Goal: Find specific page/section: Find specific page/section

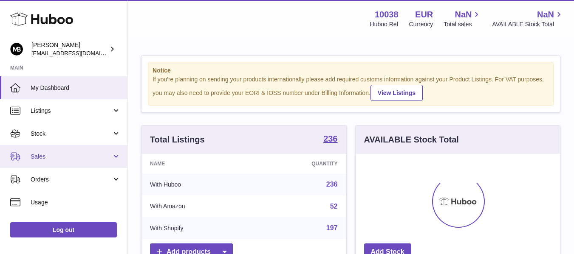
click at [41, 160] on span "Sales" at bounding box center [71, 157] width 81 height 8
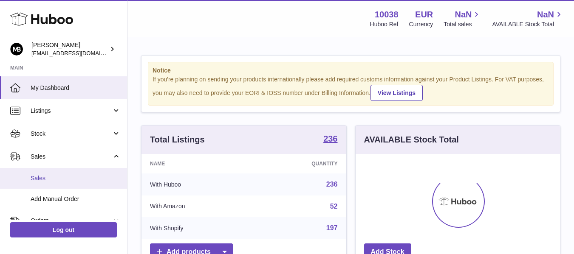
click at [37, 176] on span "Sales" at bounding box center [76, 178] width 90 height 8
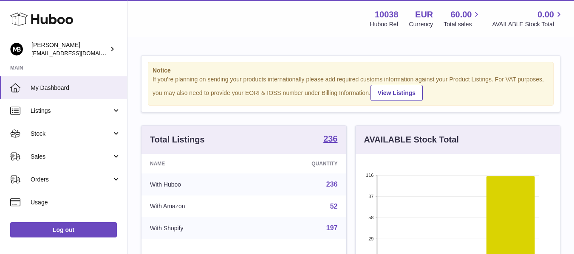
scroll to position [132, 204]
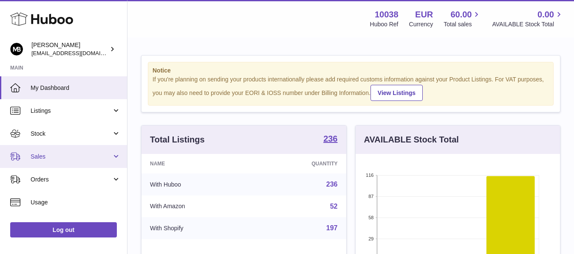
click at [39, 153] on span "Sales" at bounding box center [71, 157] width 81 height 8
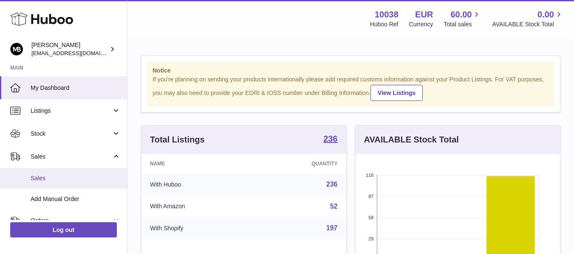
click at [41, 176] on span "Sales" at bounding box center [76, 178] width 90 height 8
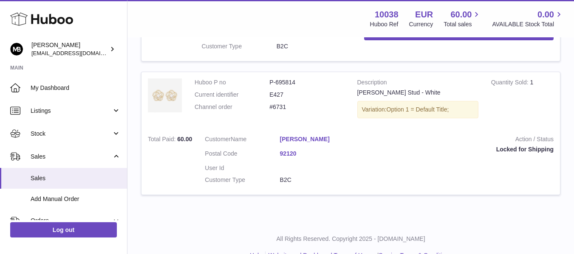
scroll to position [280, 0]
